Goal: Ask a question: Seek information or help from site administrators or community

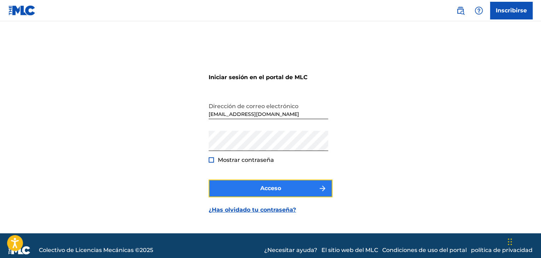
click at [269, 186] on font "Acceso" at bounding box center [270, 188] width 21 height 7
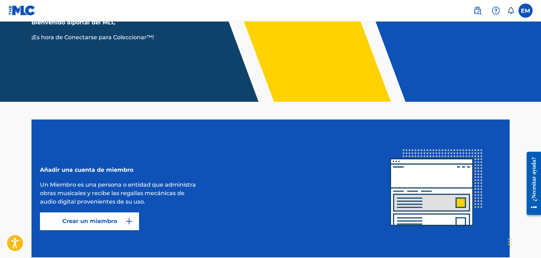
scroll to position [107, 0]
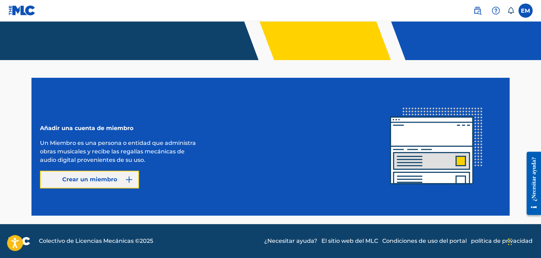
click at [133, 171] on button "Crear un miembro" at bounding box center [89, 180] width 99 height 18
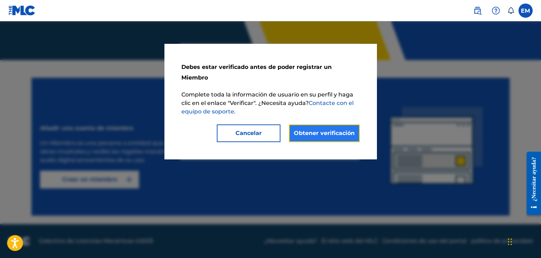
click at [313, 127] on link "Obtener verificación" at bounding box center [324, 134] width 71 height 18
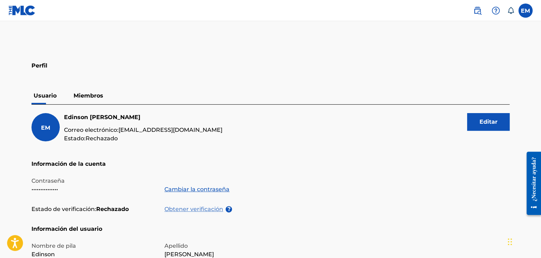
click at [201, 209] on font "Obtener verificación" at bounding box center [193, 209] width 59 height 7
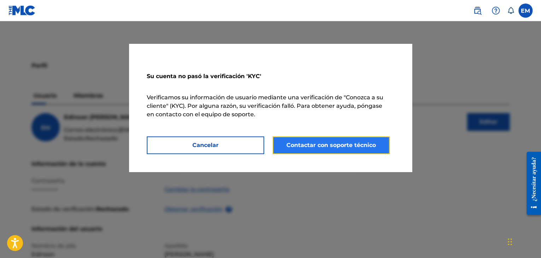
click at [305, 152] on button "Contactar con soporte técnico" at bounding box center [331, 146] width 117 height 18
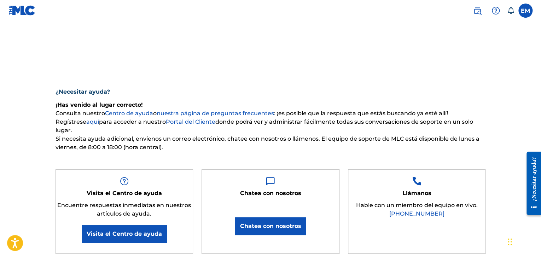
drag, startPoint x: 305, startPoint y: 152, endPoint x: 313, endPoint y: 199, distance: 47.4
drag, startPoint x: 541, startPoint y: 28, endPoint x: 541, endPoint y: 41, distance: 13.1
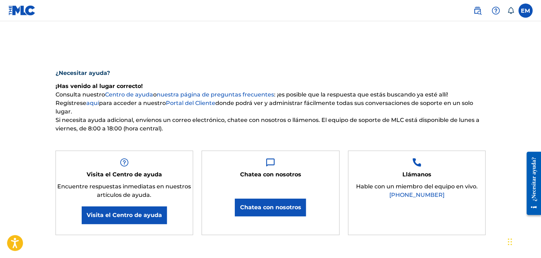
scroll to position [4, 0]
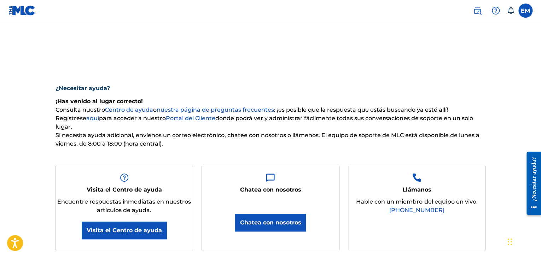
click at [17, 13] on img at bounding box center [21, 10] width 27 height 10
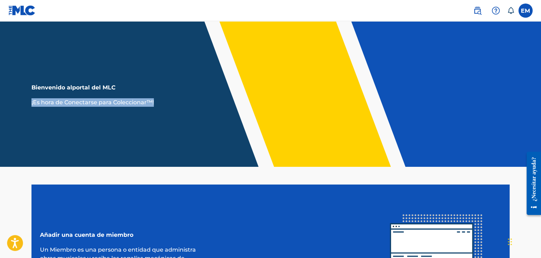
drag, startPoint x: 538, startPoint y: 35, endPoint x: 543, endPoint y: 100, distance: 65.3
click at [541, 100] on html "Guía del lector de pantalla de accesibilidad, comentarios e informes de problem…" at bounding box center [270, 129] width 541 height 258
